Goal: Check status: Check status

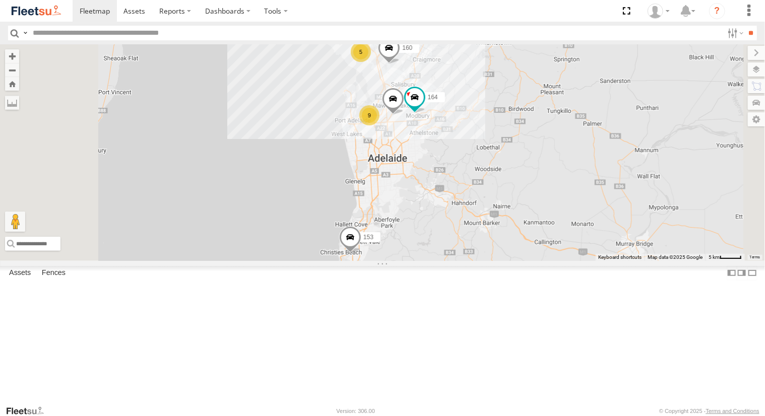
click at [0, 0] on div "391" at bounding box center [0, 0] width 0 height 0
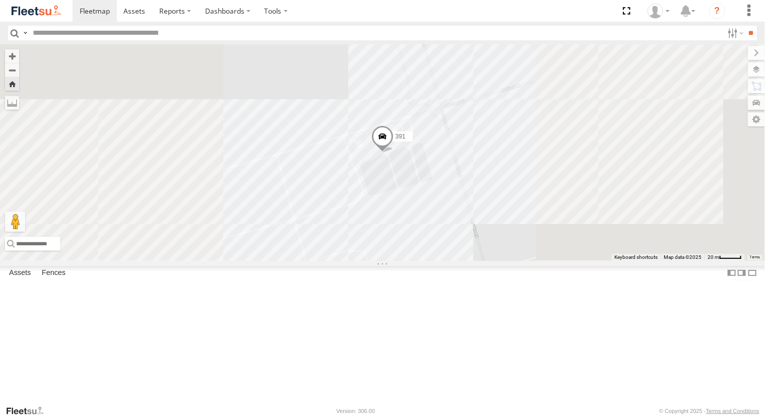
click at [0, 0] on div "153" at bounding box center [0, 0] width 0 height 0
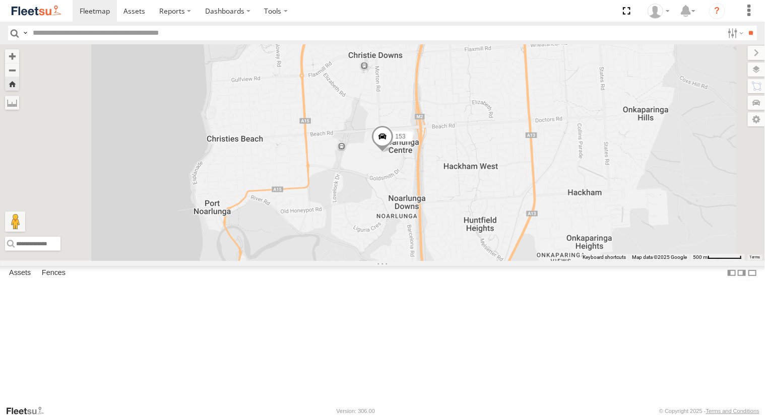
click at [0, 0] on div "153" at bounding box center [0, 0] width 0 height 0
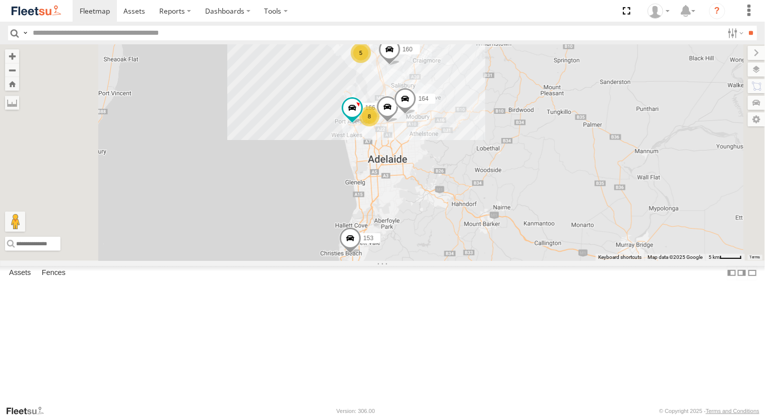
click at [0, 0] on div "Powerscaper" at bounding box center [0, 0] width 0 height 0
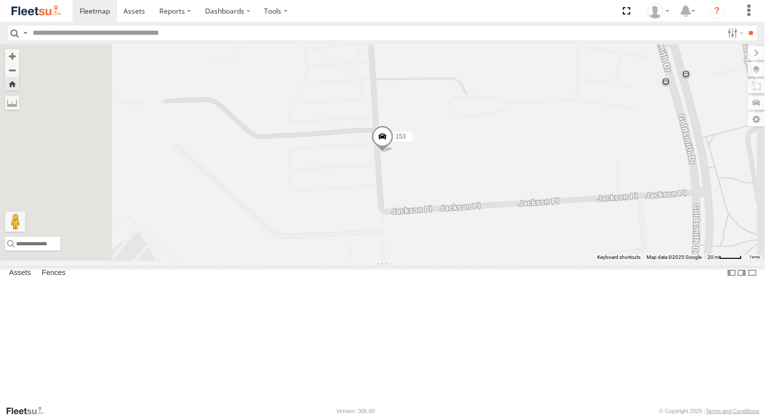
click at [394, 153] on span at bounding box center [382, 138] width 22 height 27
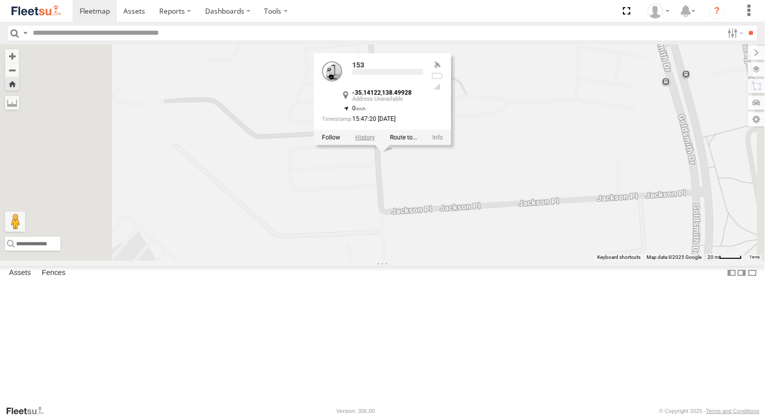
click at [375, 141] on label at bounding box center [365, 137] width 20 height 7
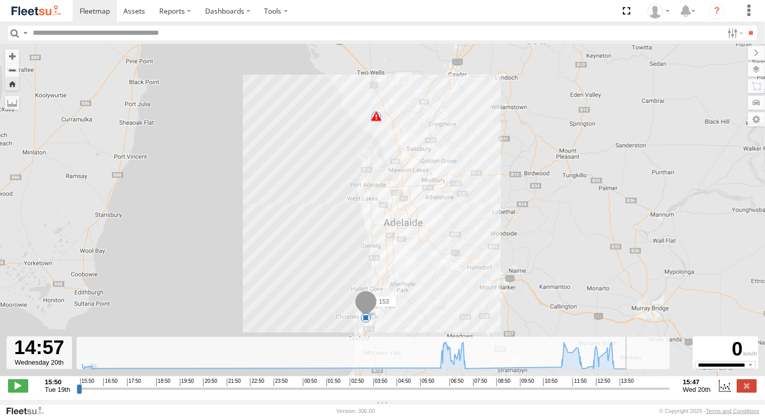
drag, startPoint x: 79, startPoint y: 390, endPoint x: 649, endPoint y: 402, distance: 570.1
click at [649, 394] on input "range" at bounding box center [373, 389] width 593 height 10
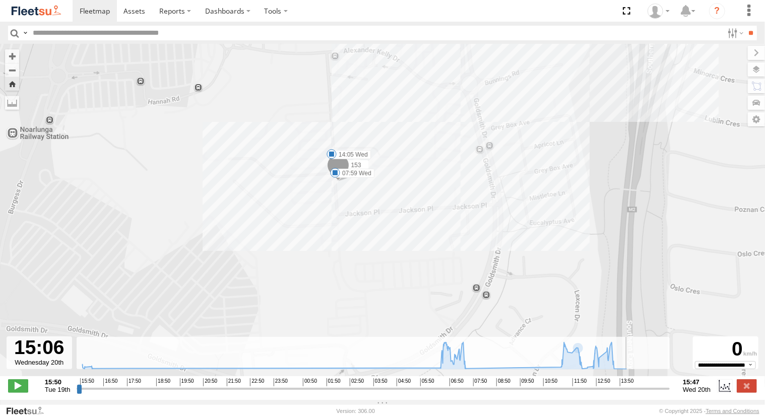
type input "**********"
